Goal: Information Seeking & Learning: Learn about a topic

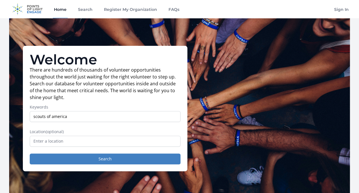
type input "scouts of america"
click at [30, 153] on button "Search" at bounding box center [105, 158] width 151 height 11
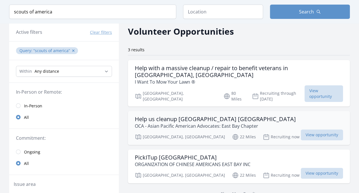
scroll to position [23, 0]
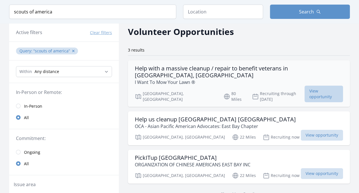
click at [313, 85] on span "View opportunity" at bounding box center [323, 93] width 39 height 17
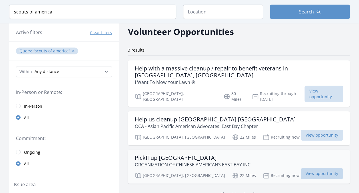
click at [306, 168] on span "View opportunity" at bounding box center [322, 173] width 42 height 11
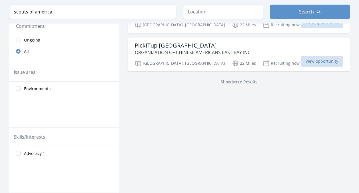
scroll to position [0, 0]
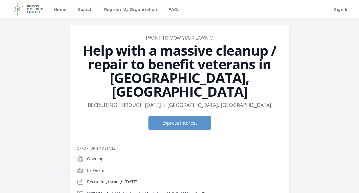
scroll to position [1, 0]
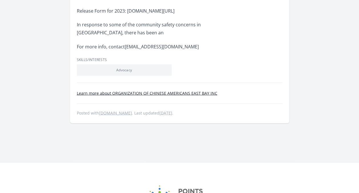
scroll to position [495, 0]
